Goal: Book appointment/travel/reservation

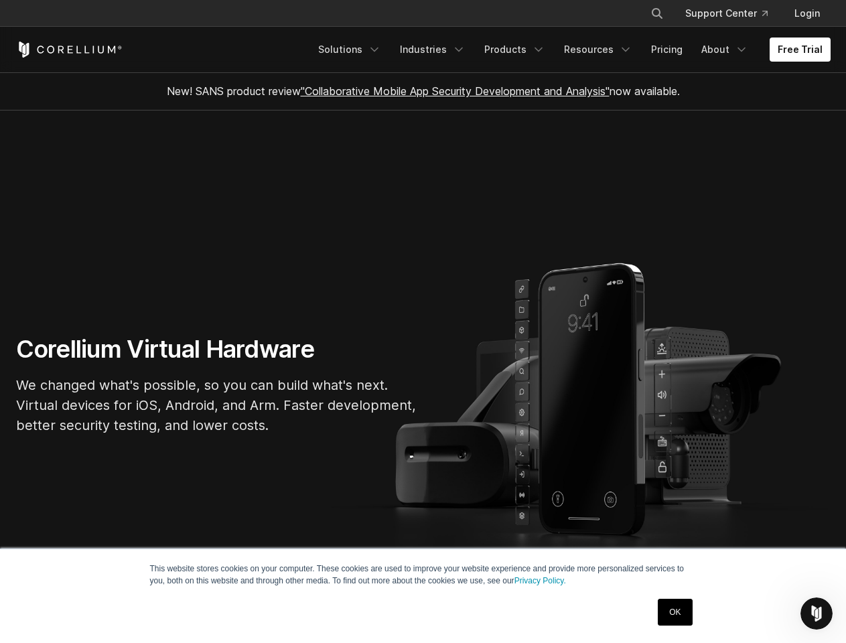
click at [423, 321] on section "Corellium Virtual Hardware We changed what's possible, so you can build what's …" at bounding box center [423, 389] width 846 height 559
click at [656, 13] on icon "Search" at bounding box center [657, 13] width 11 height 11
click at [656, 13] on div "×" at bounding box center [657, 12] width 13 height 20
click at [816, 613] on icon "Open Intercom Messenger" at bounding box center [817, 614] width 22 height 22
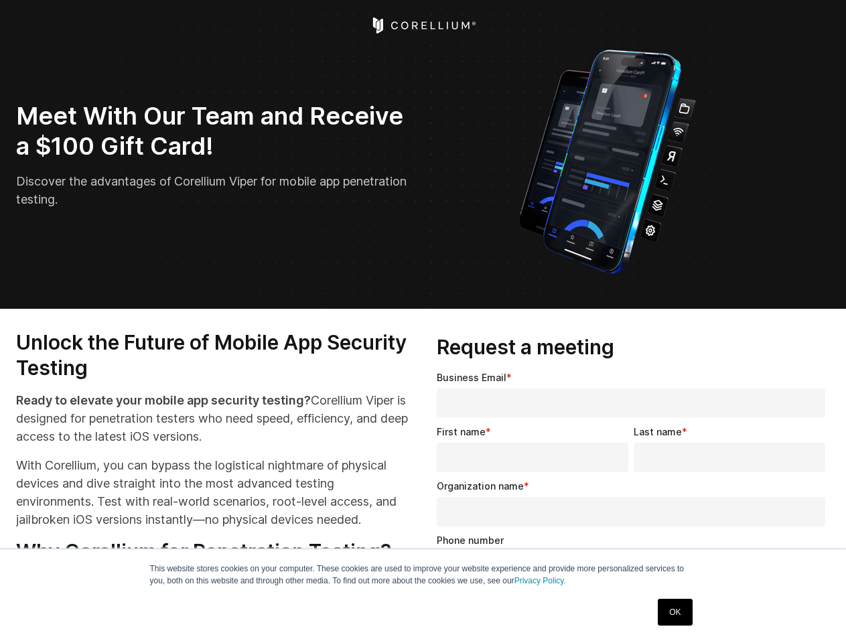
select select "**"
click at [633, 506] on input "Organization name *" at bounding box center [631, 511] width 388 height 29
click at [816, 613] on img "Open Intercom Messenger" at bounding box center [816, 613] width 16 height 16
